Goal: Information Seeking & Learning: Learn about a topic

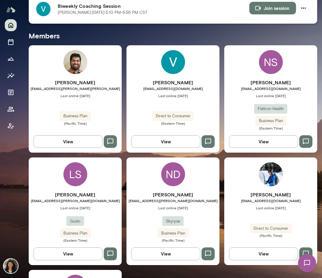
scroll to position [146, 0]
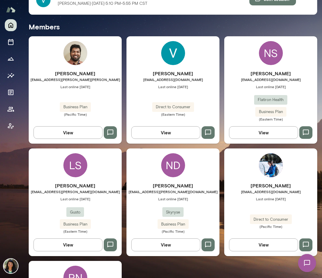
click at [158, 130] on button "View" at bounding box center [165, 132] width 69 height 13
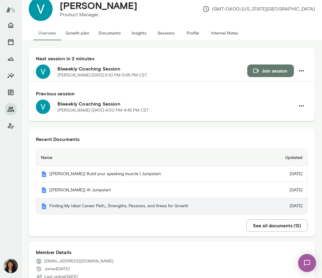
scroll to position [16, 0]
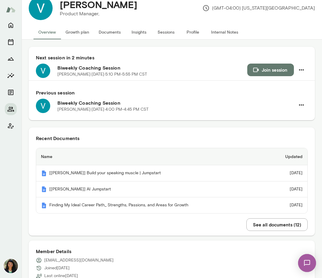
click at [261, 226] on button "See all documents ( 12 )" at bounding box center [277, 224] width 61 height 13
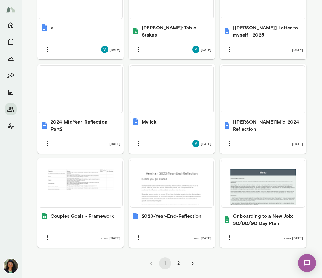
scroll to position [446, 0]
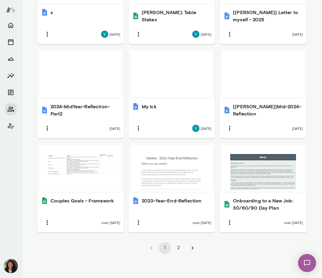
click at [180, 246] on button "2" at bounding box center [179, 248] width 12 height 12
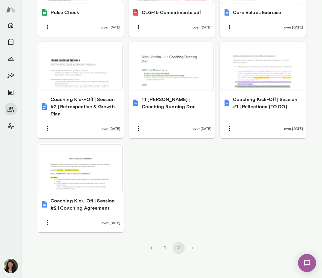
scroll to position [439, 0]
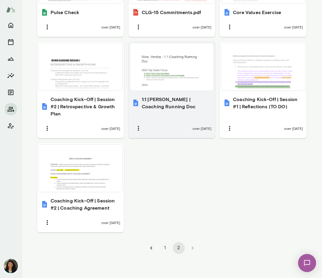
click at [165, 96] on h6 "1:1 Nina - Versha | Coaching Running Doc" at bounding box center [177, 103] width 70 height 14
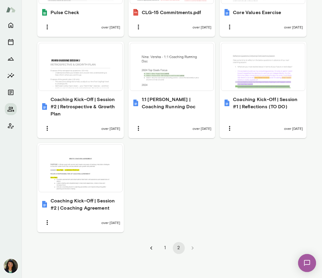
click at [164, 249] on button "1" at bounding box center [165, 248] width 12 height 12
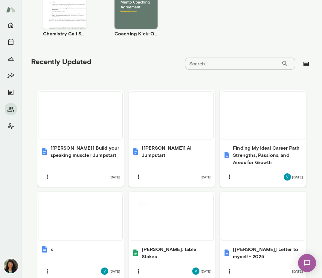
scroll to position [206, 0]
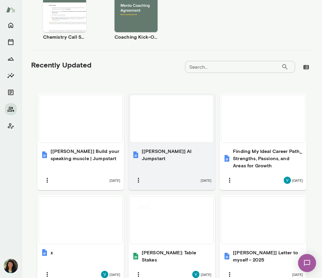
click at [163, 178] on div "20 days ago" at bounding box center [171, 180] width 79 height 13
